Goal: Transaction & Acquisition: Obtain resource

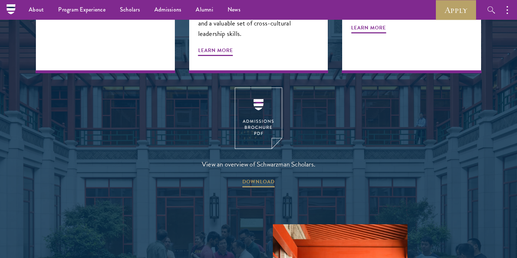
scroll to position [941, 0]
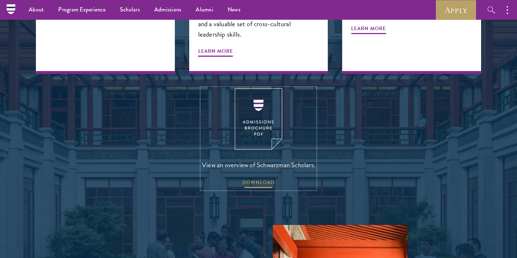
click at [255, 178] on span "DOWNLOAD" at bounding box center [258, 183] width 32 height 11
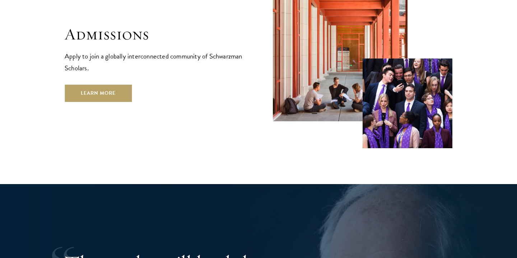
scroll to position [1225, 0]
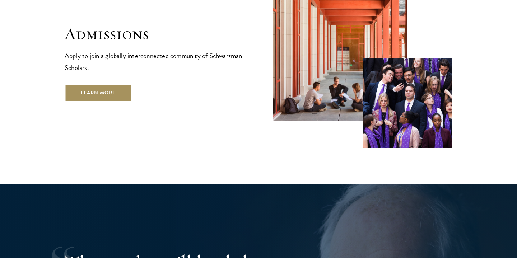
click at [96, 84] on link "Learn More" at bounding box center [98, 92] width 67 height 17
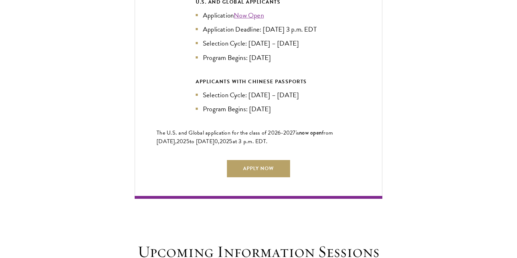
scroll to position [1666, 0]
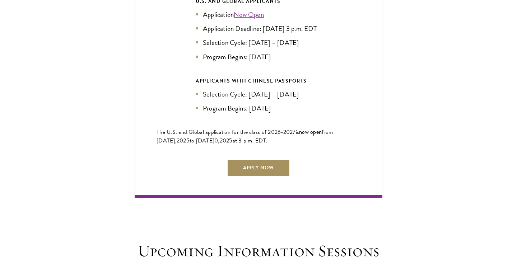
click at [260, 177] on link "Apply Now" at bounding box center [258, 167] width 63 height 17
